Goal: Task Accomplishment & Management: Manage account settings

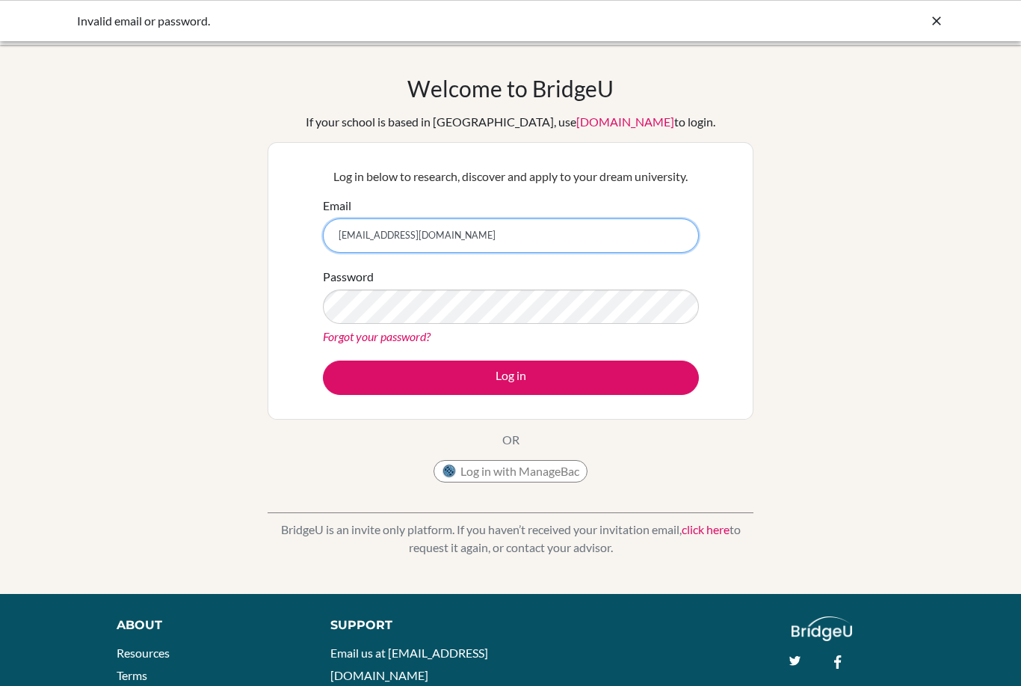
click at [482, 234] on input "[EMAIL_ADDRESS][DOMAIN_NAME]" at bounding box center [511, 235] width 376 height 34
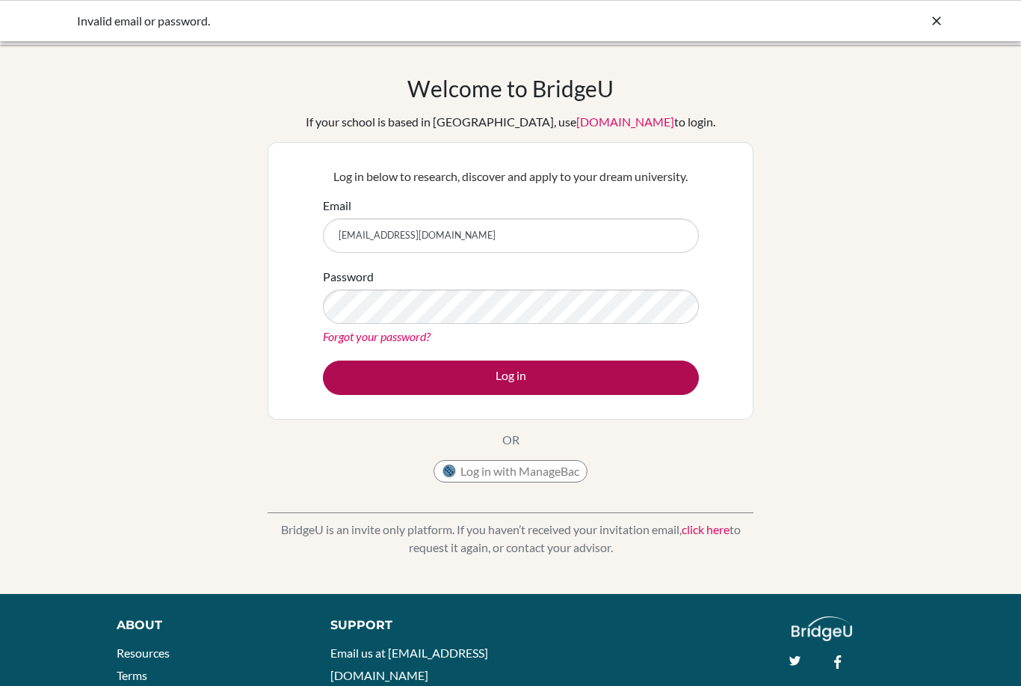
click at [459, 371] on button "Log in" at bounding box center [511, 377] width 376 height 34
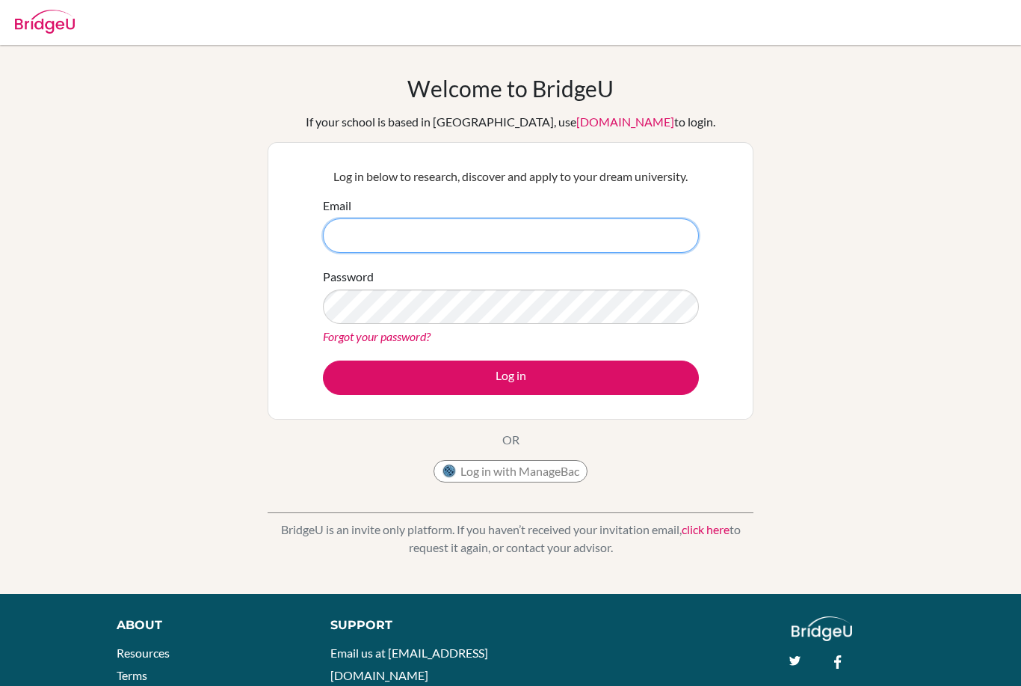
type input "[EMAIL_ADDRESS][DOMAIN_NAME]"
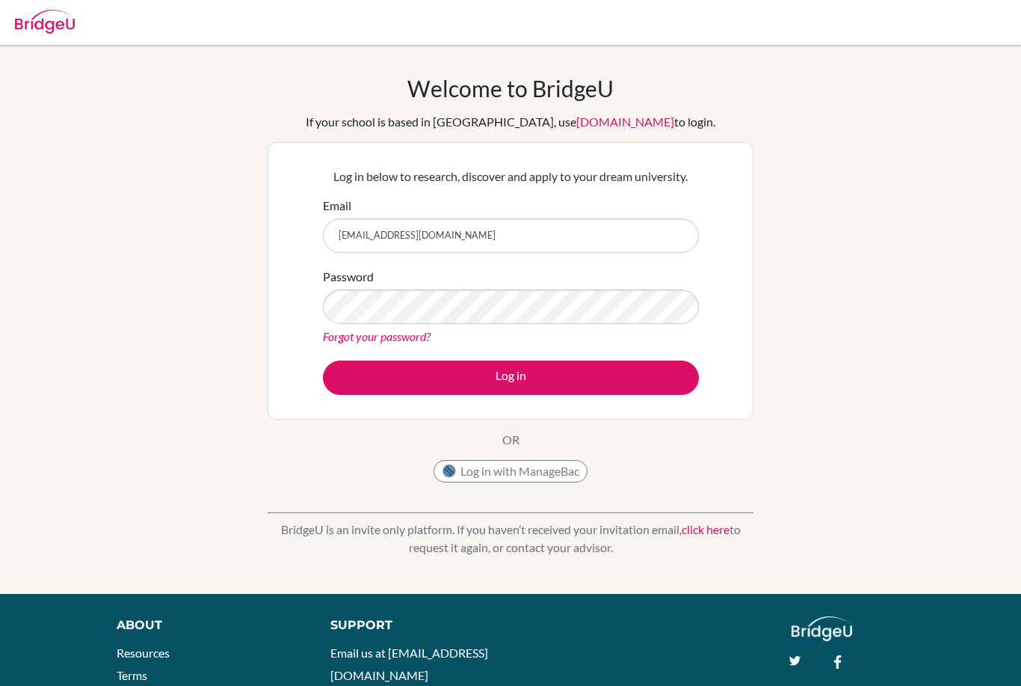
click at [511, 377] on button "Log in" at bounding box center [511, 377] width 376 height 34
